Goal: Task Accomplishment & Management: Manage account settings

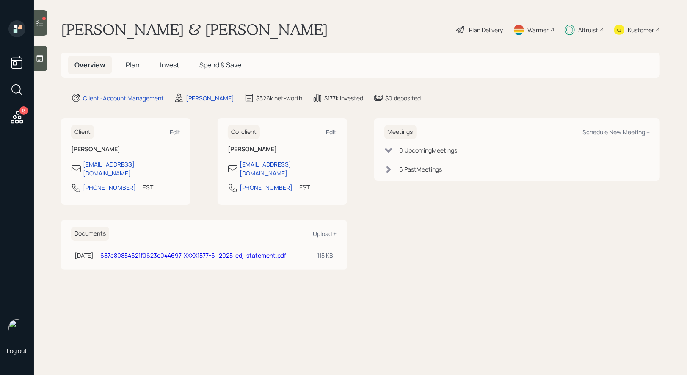
click at [40, 19] on icon at bounding box center [40, 23] width 8 height 8
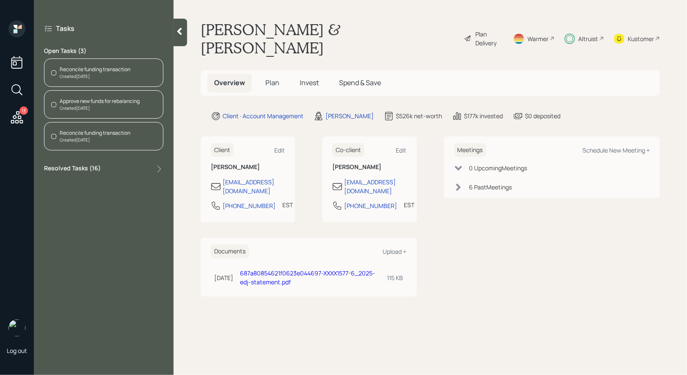
click at [110, 70] on div "Reconcile funding transaction" at bounding box center [95, 70] width 71 height 8
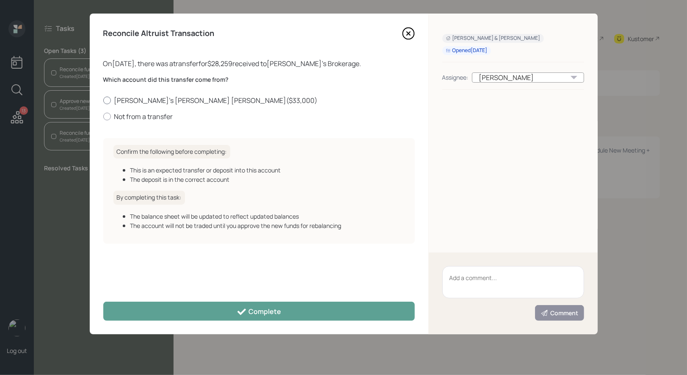
click at [149, 101] on label "[PERSON_NAME]'s [PERSON_NAME] [PERSON_NAME] ( $33,000 )" at bounding box center [259, 100] width 312 height 9
click at [103, 100] on input "[PERSON_NAME]'s [PERSON_NAME] [PERSON_NAME] ( $33,000 )" at bounding box center [103, 100] width 0 height 0
radio input "true"
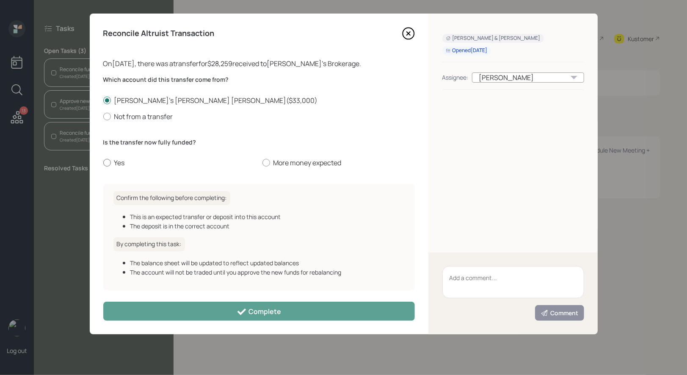
click at [107, 164] on div at bounding box center [107, 163] width 8 height 8
click at [103, 163] on input "Yes" at bounding box center [103, 163] width 0 height 0
radio input "true"
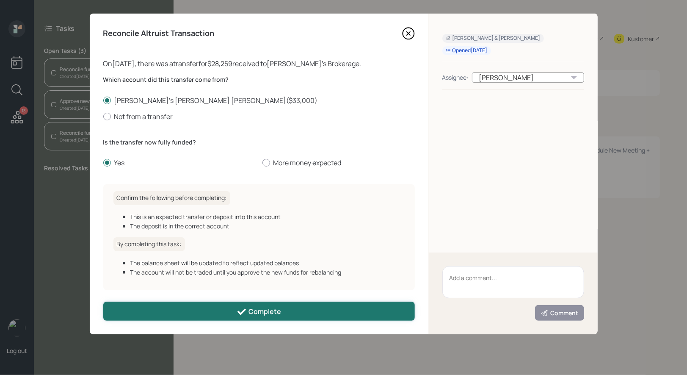
click at [176, 310] on button "Complete" at bounding box center [259, 311] width 312 height 19
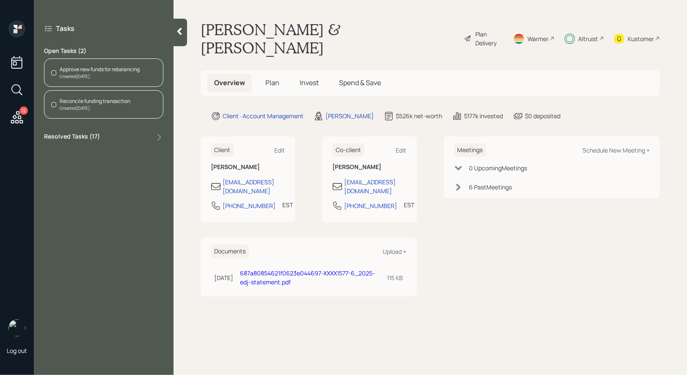
click at [84, 105] on div "Created [DATE]" at bounding box center [95, 108] width 71 height 6
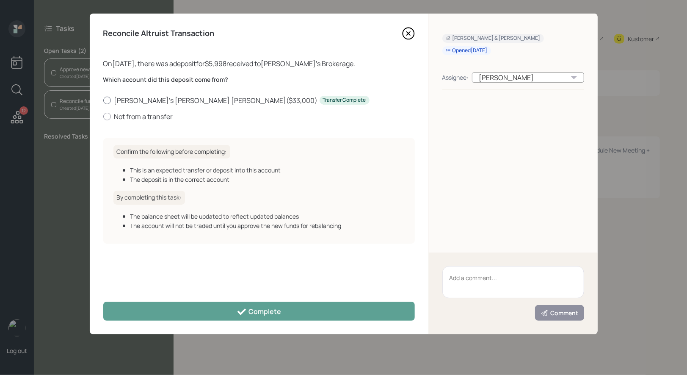
click at [105, 100] on div at bounding box center [107, 101] width 8 height 8
click at [103, 100] on input "[PERSON_NAME]'s [PERSON_NAME] [PERSON_NAME] ( $33,000 ) Transfer Complete" at bounding box center [103, 100] width 0 height 0
radio input "true"
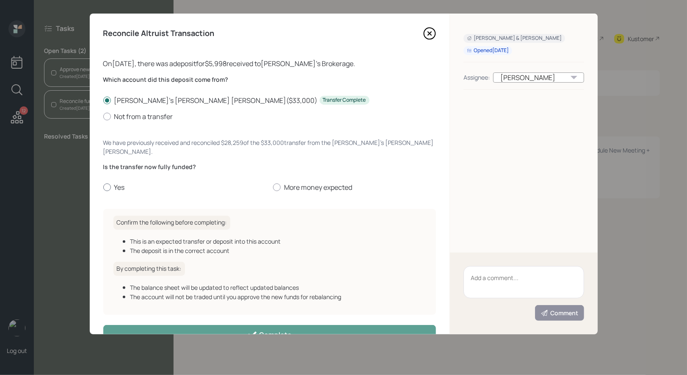
click at [105, 183] on div at bounding box center [107, 187] width 8 height 8
click at [103, 187] on input "Yes" at bounding box center [103, 187] width 0 height 0
radio input "true"
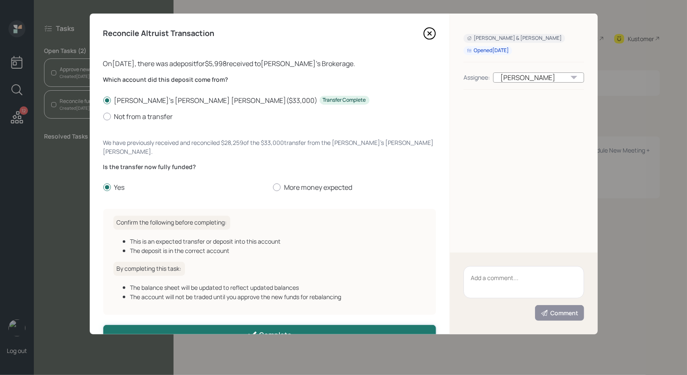
click at [142, 325] on button "Complete" at bounding box center [269, 334] width 333 height 19
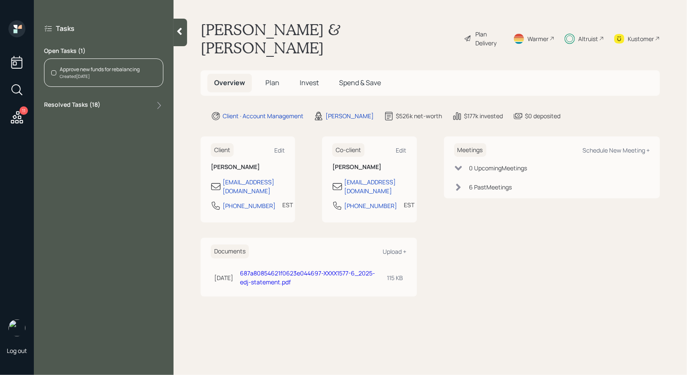
click at [97, 63] on div "Approve new funds for rebalancing Created [DATE]" at bounding box center [103, 72] width 119 height 28
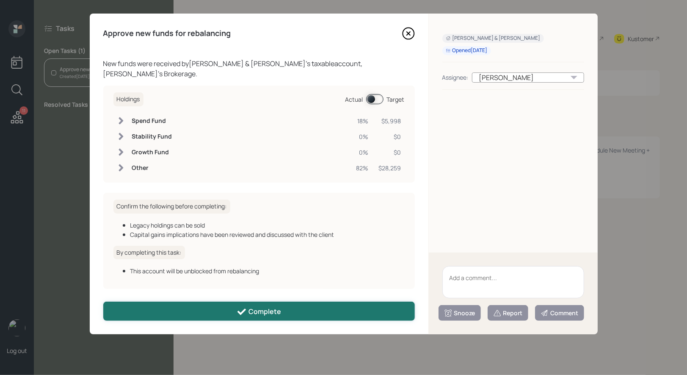
click at [202, 313] on button "Complete" at bounding box center [259, 311] width 312 height 19
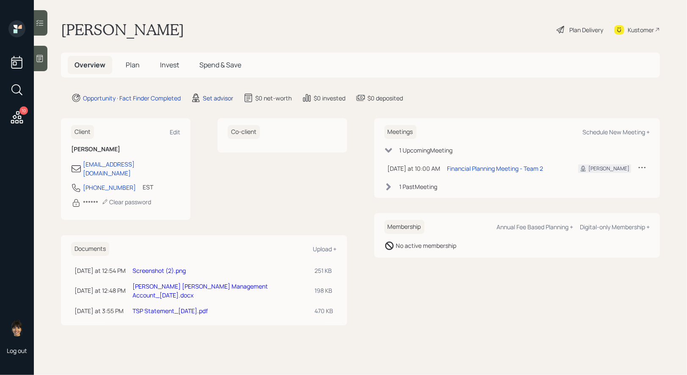
click at [218, 97] on div "Set advisor" at bounding box center [218, 98] width 30 height 9
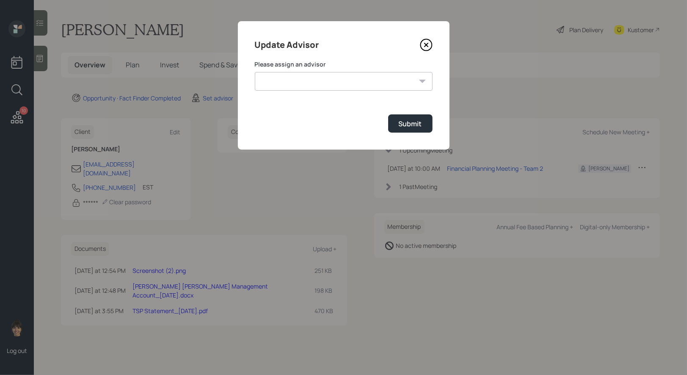
click at [385, 82] on select "[PERSON_NAME] [PERSON_NAME] End [PERSON_NAME] [PERSON_NAME] [PERSON_NAME] [PERS…" at bounding box center [344, 81] width 178 height 19
